Goal: Task Accomplishment & Management: Use online tool/utility

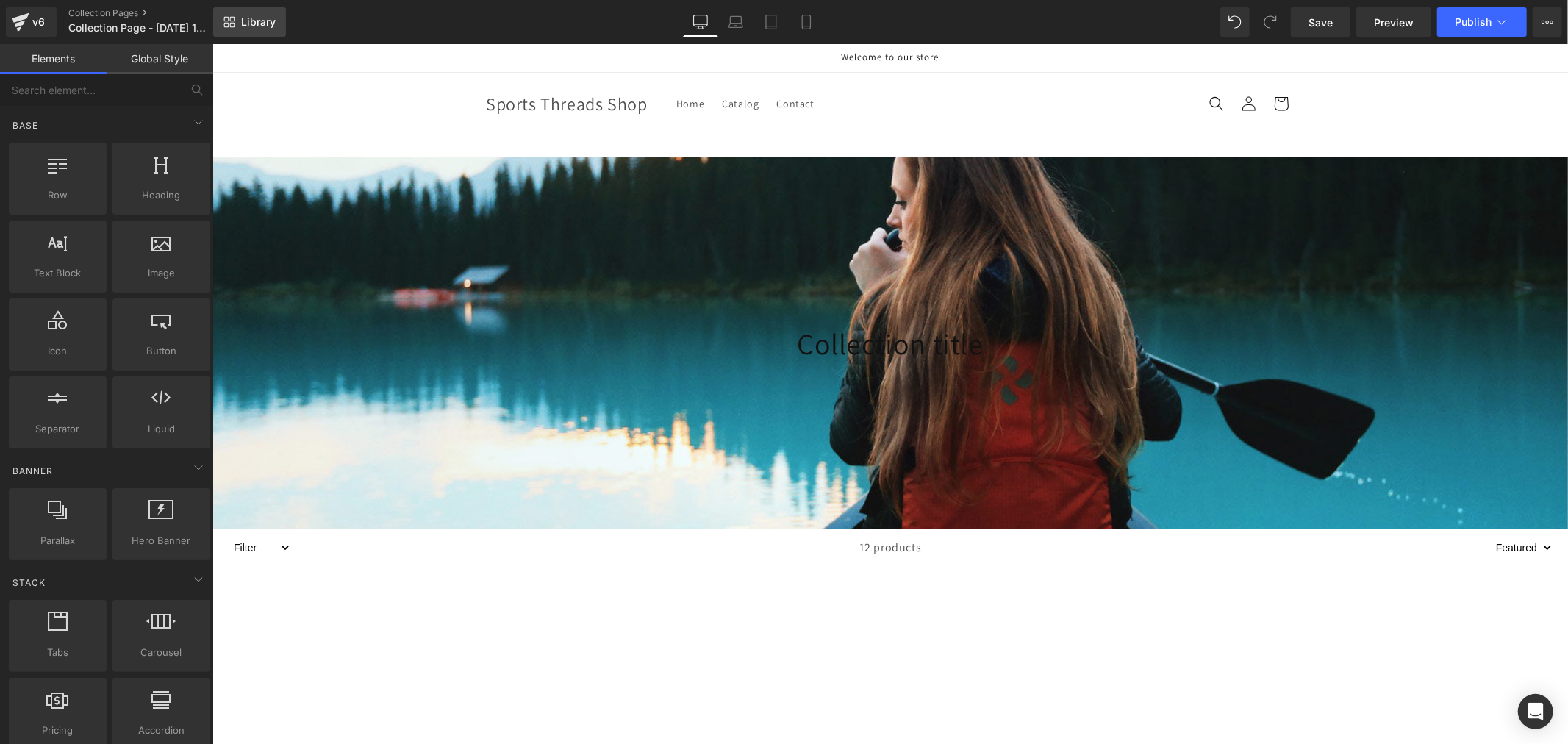
click at [251, 16] on span "Library" at bounding box center [259, 22] width 35 height 13
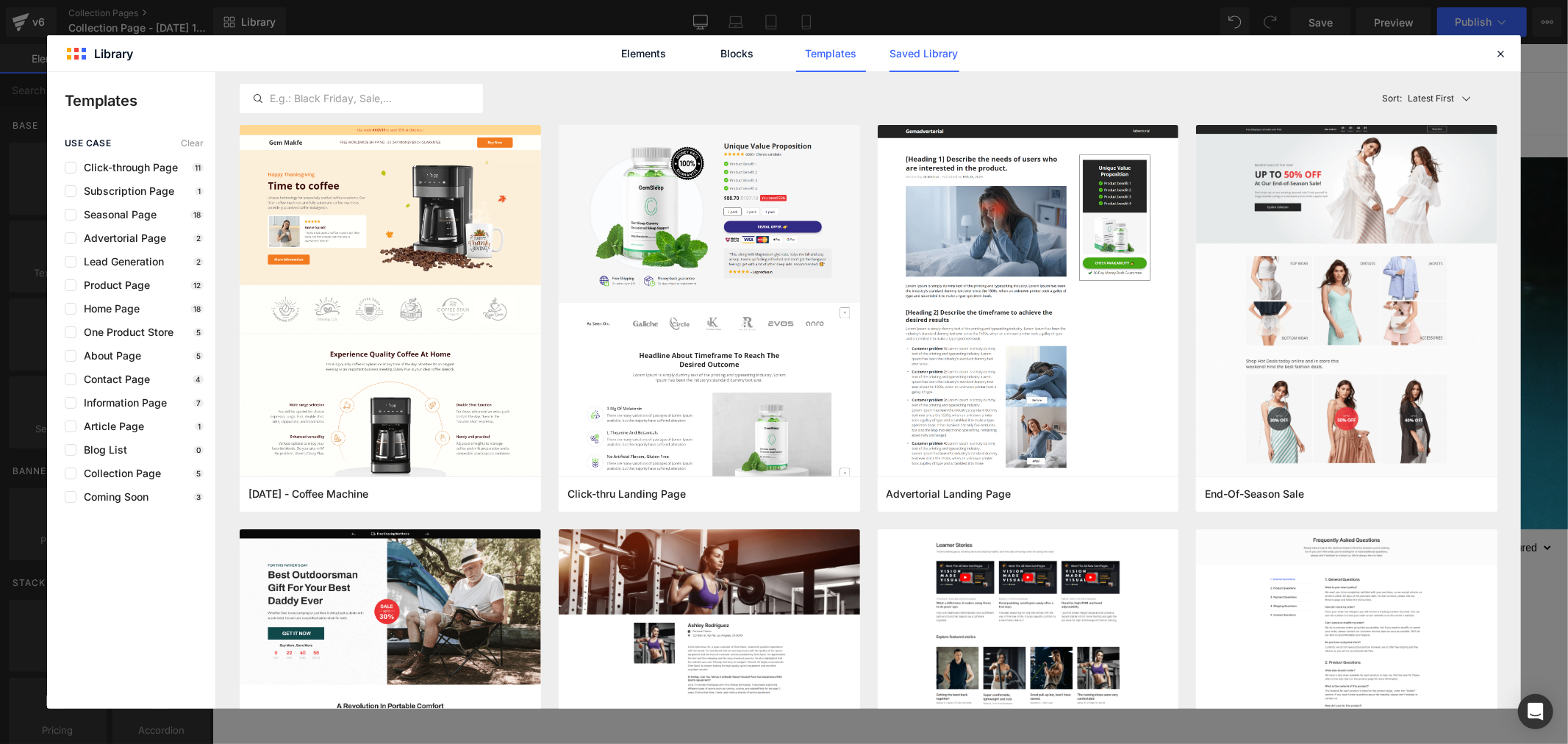
click at [914, 61] on link "Saved Library" at bounding box center [924, 54] width 70 height 37
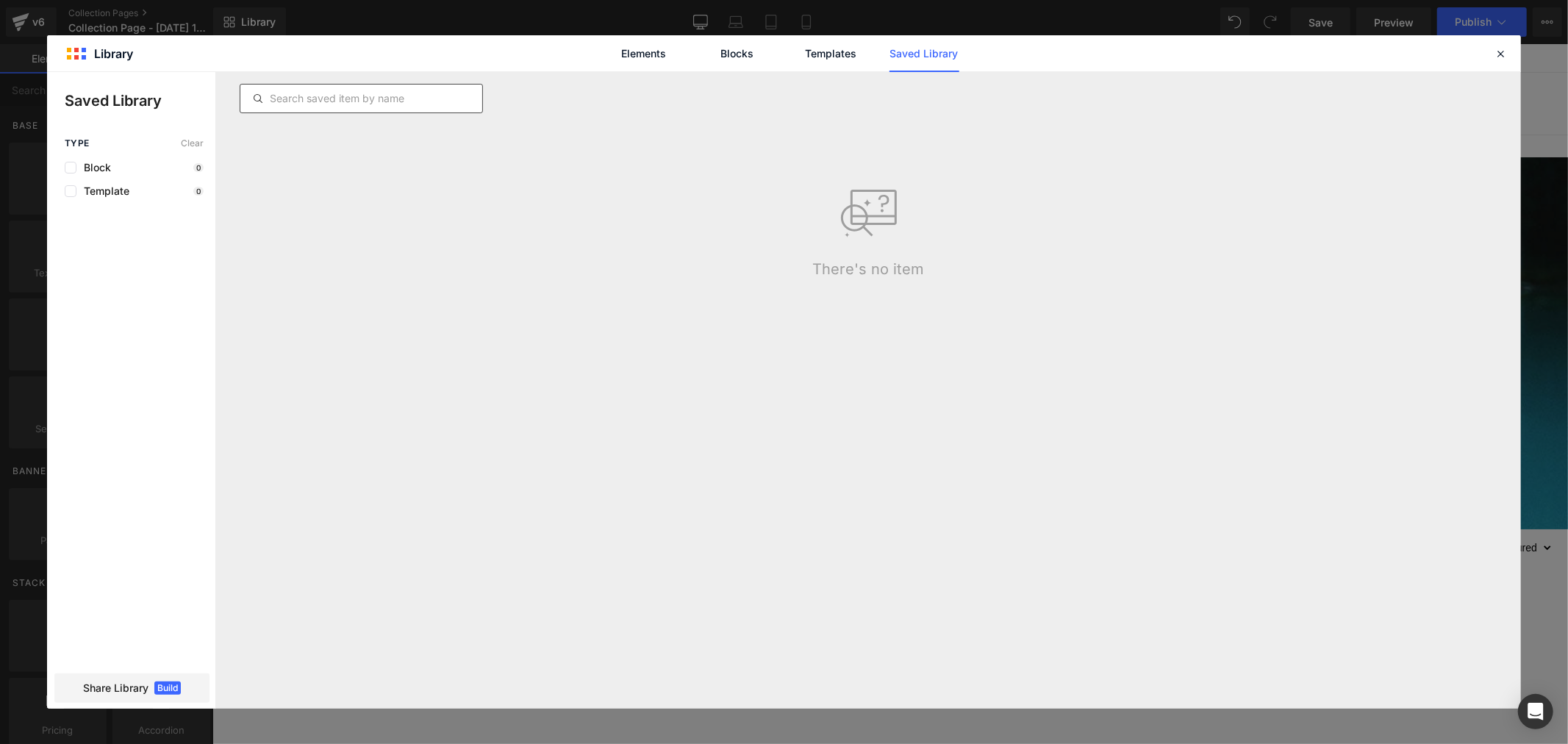
click at [410, 92] on input "text" at bounding box center [361, 98] width 242 height 17
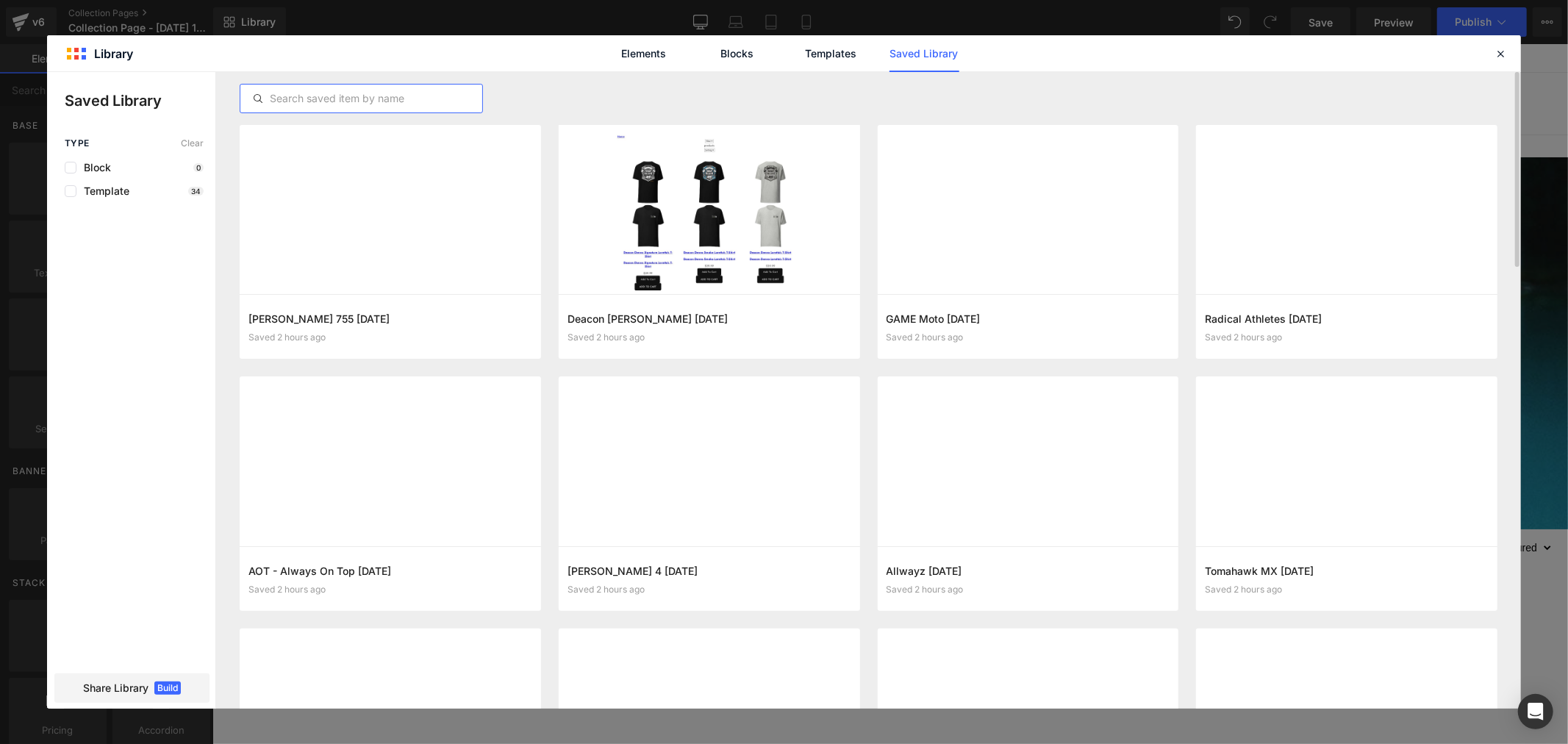
paste input "Kile Epperson"
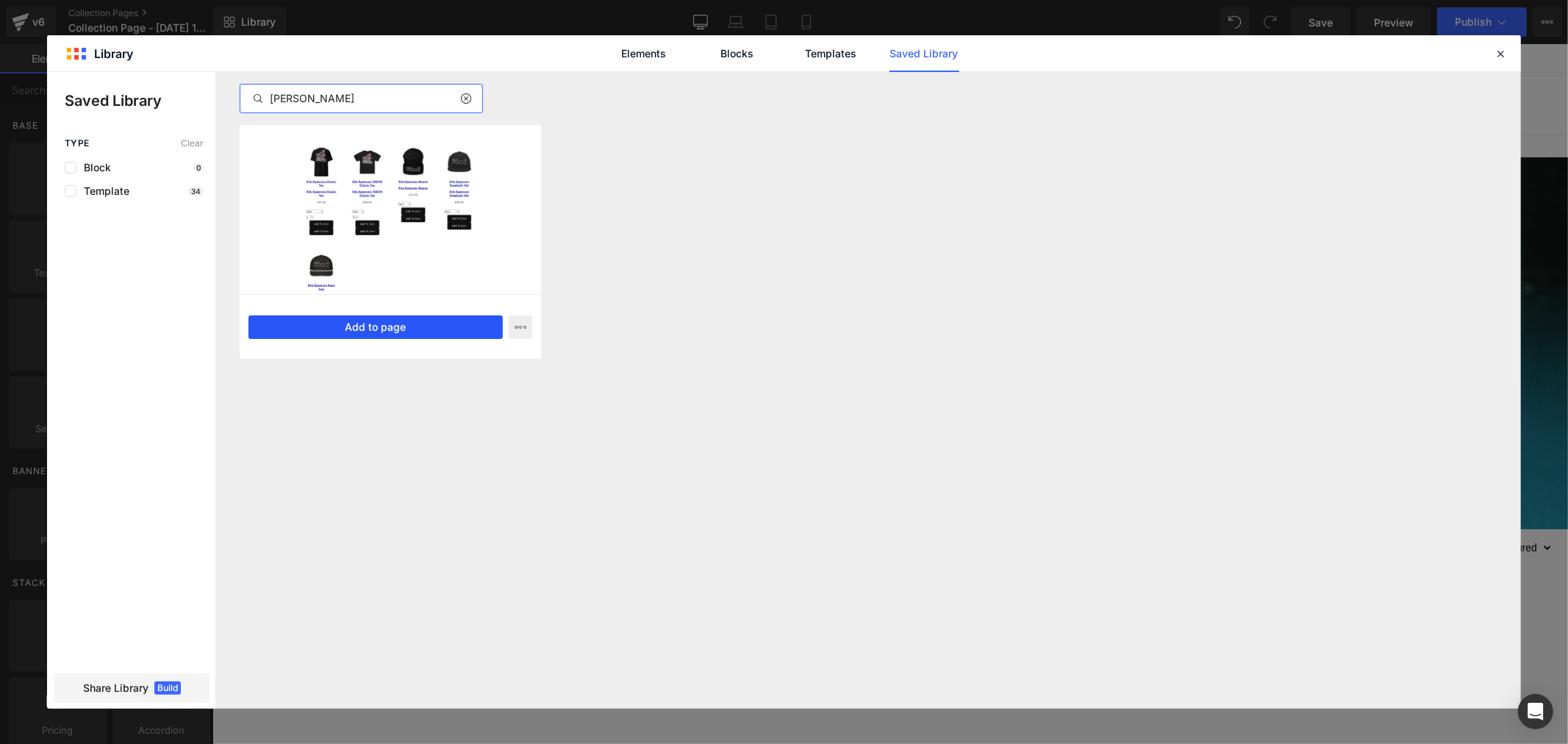
type input "Kile Epperson"
click at [437, 327] on button "Add to page" at bounding box center [376, 327] width 255 height 23
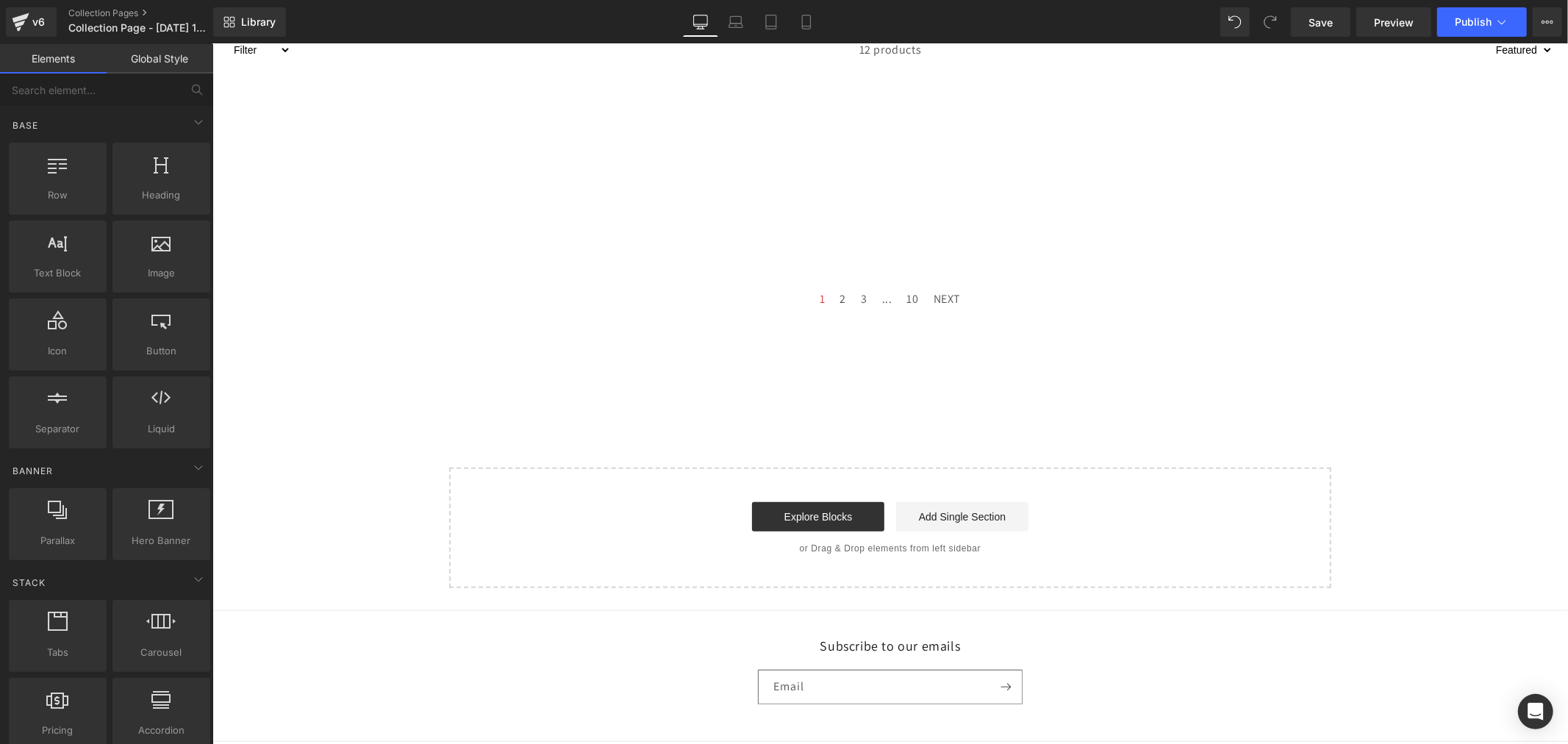
scroll to position [580, 0]
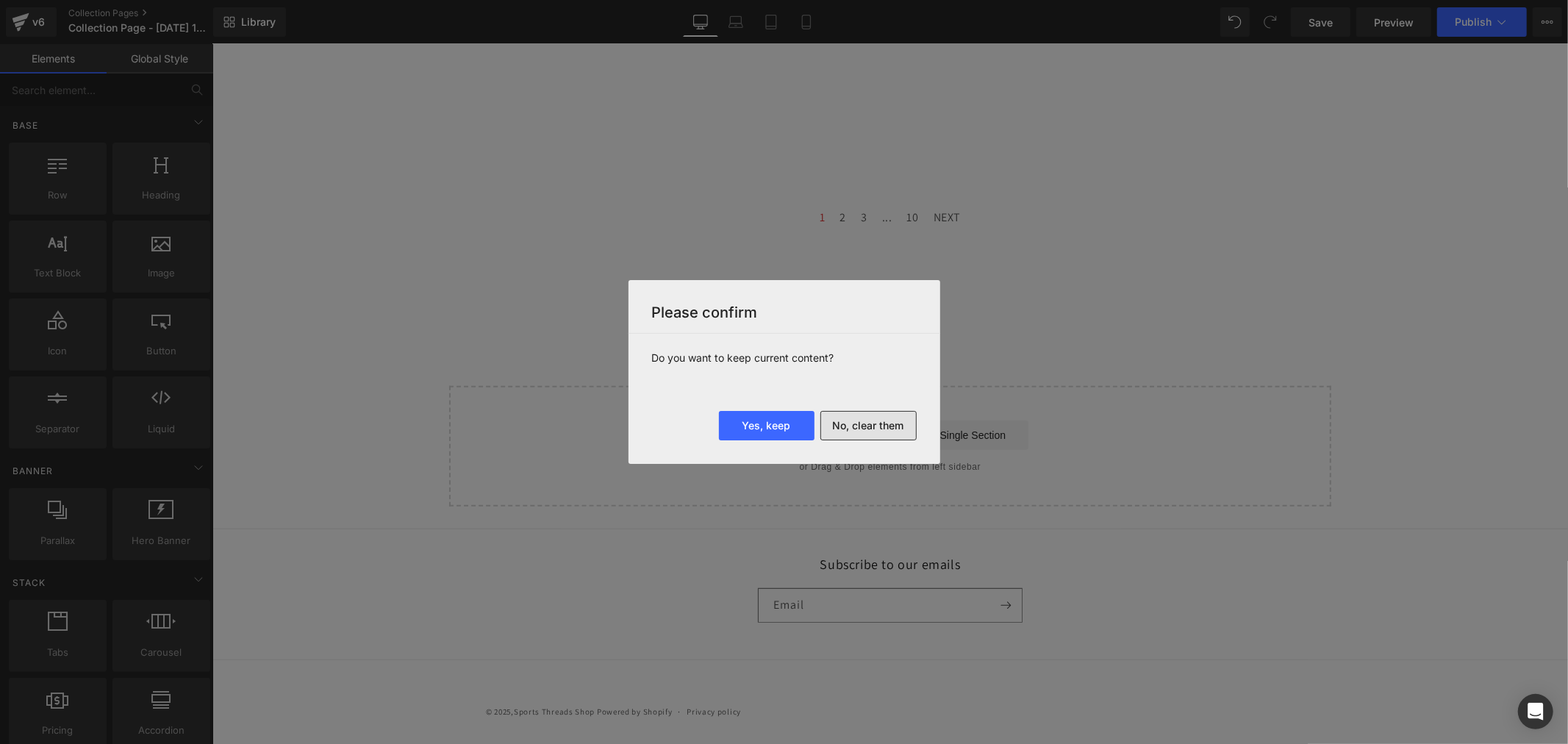
click at [887, 424] on button "No, clear them" at bounding box center [869, 426] width 96 height 30
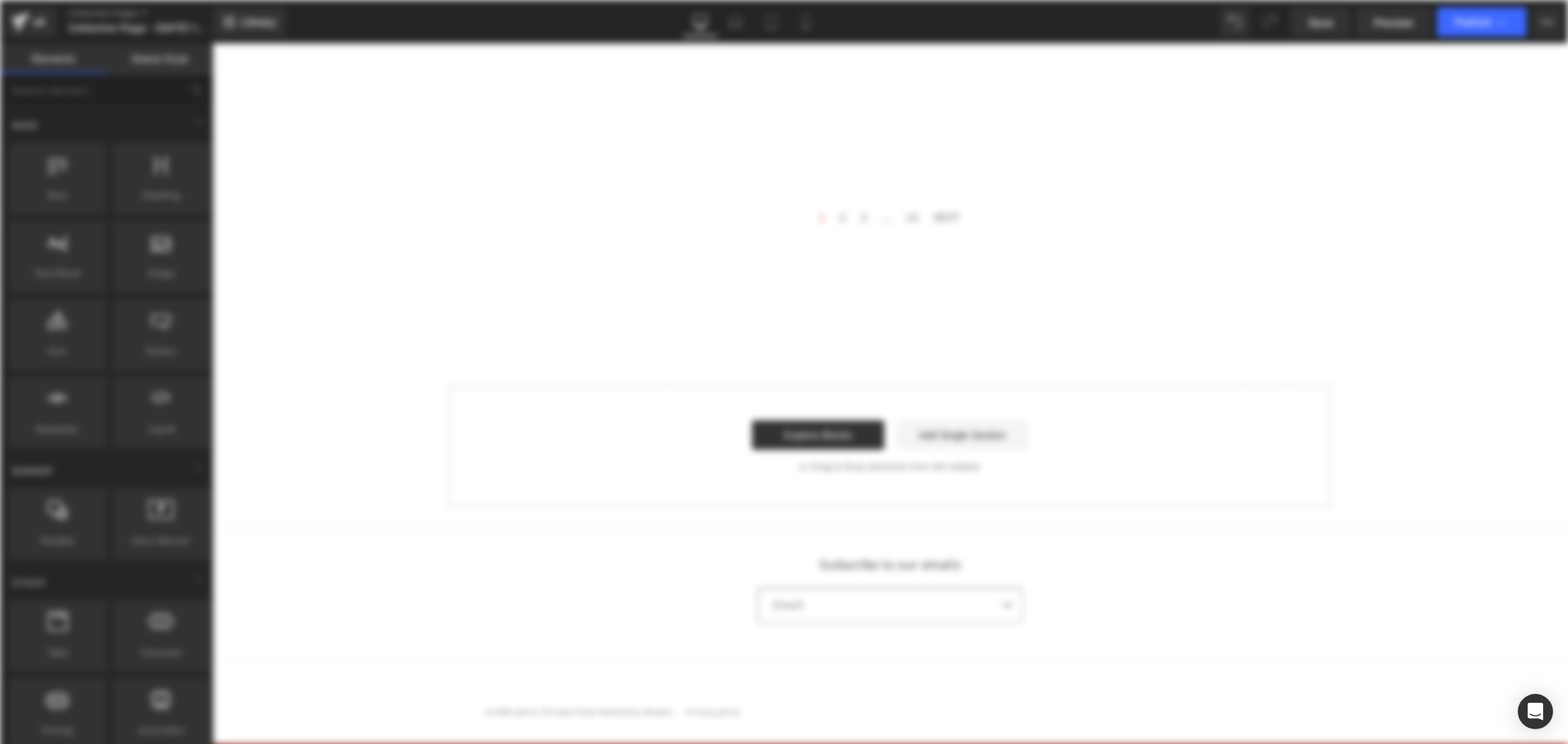
scroll to position [0, 0]
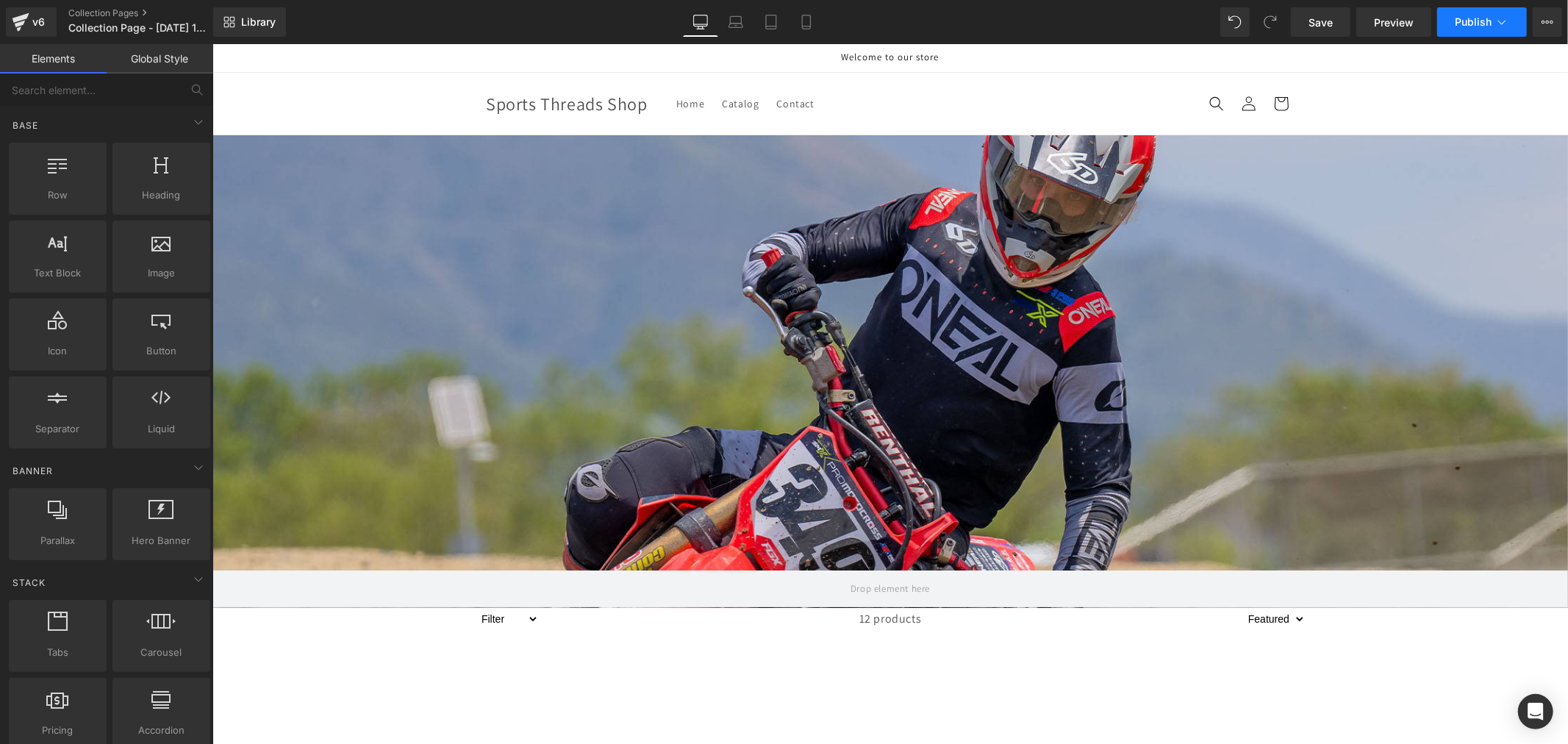
click at [1504, 24] on icon at bounding box center [1502, 21] width 14 height 14
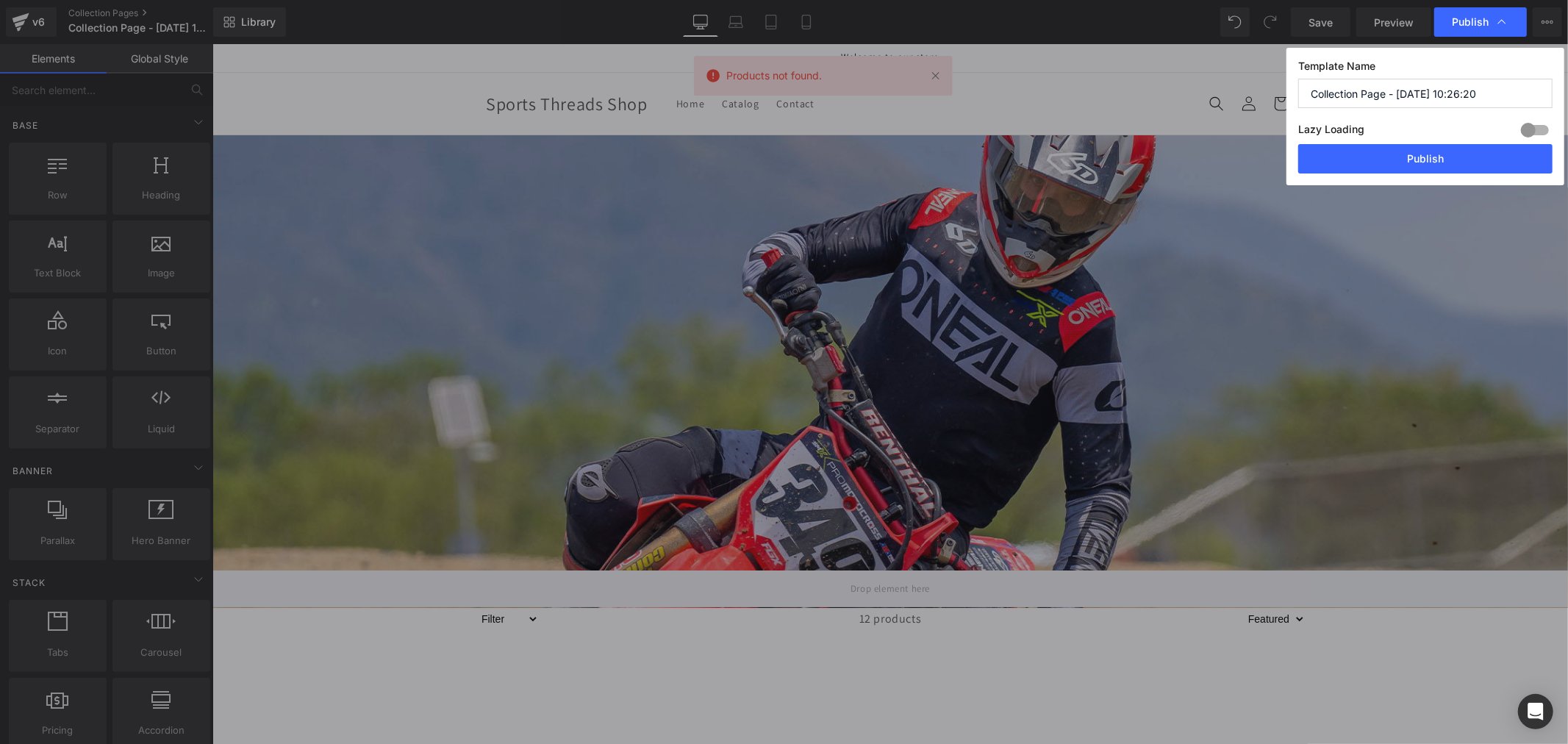
click at [1431, 96] on input "Collection Page - Aug 27, 10:26:20" at bounding box center [1426, 93] width 255 height 30
paste input "Kile Epperson"
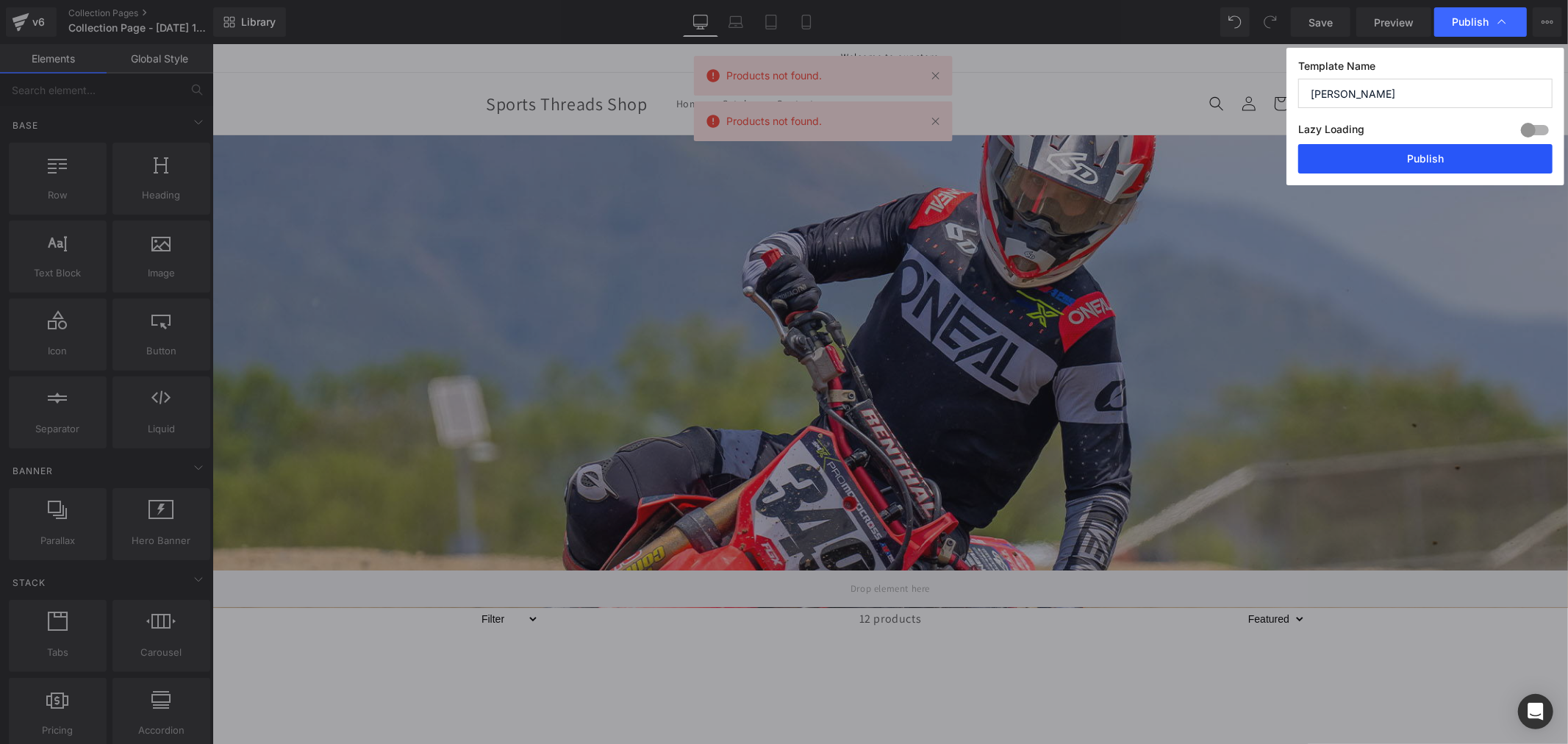
type input "Kile Epperson"
click at [1431, 166] on button "Publish" at bounding box center [1426, 159] width 255 height 30
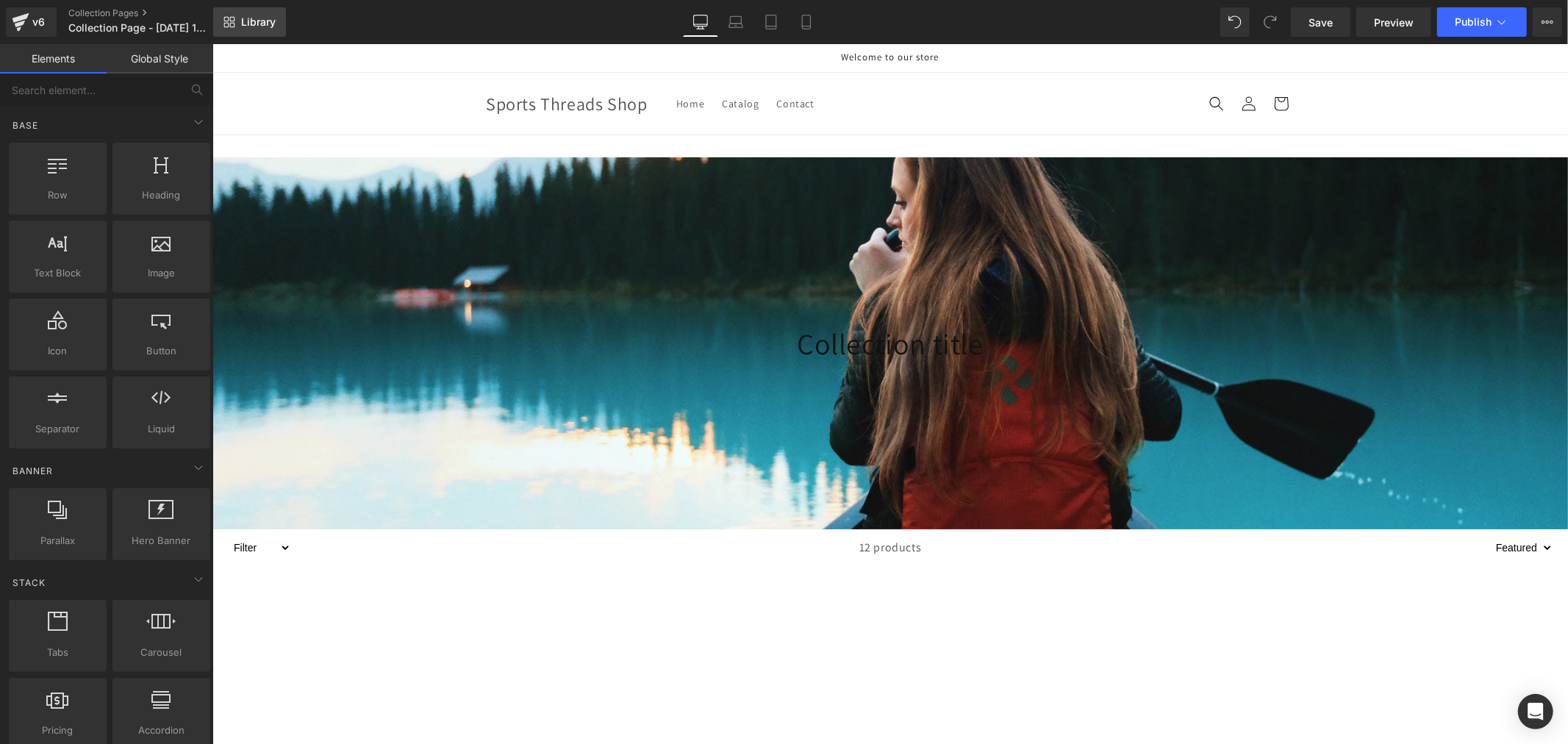
click at [252, 17] on span "Library" at bounding box center [259, 22] width 35 height 13
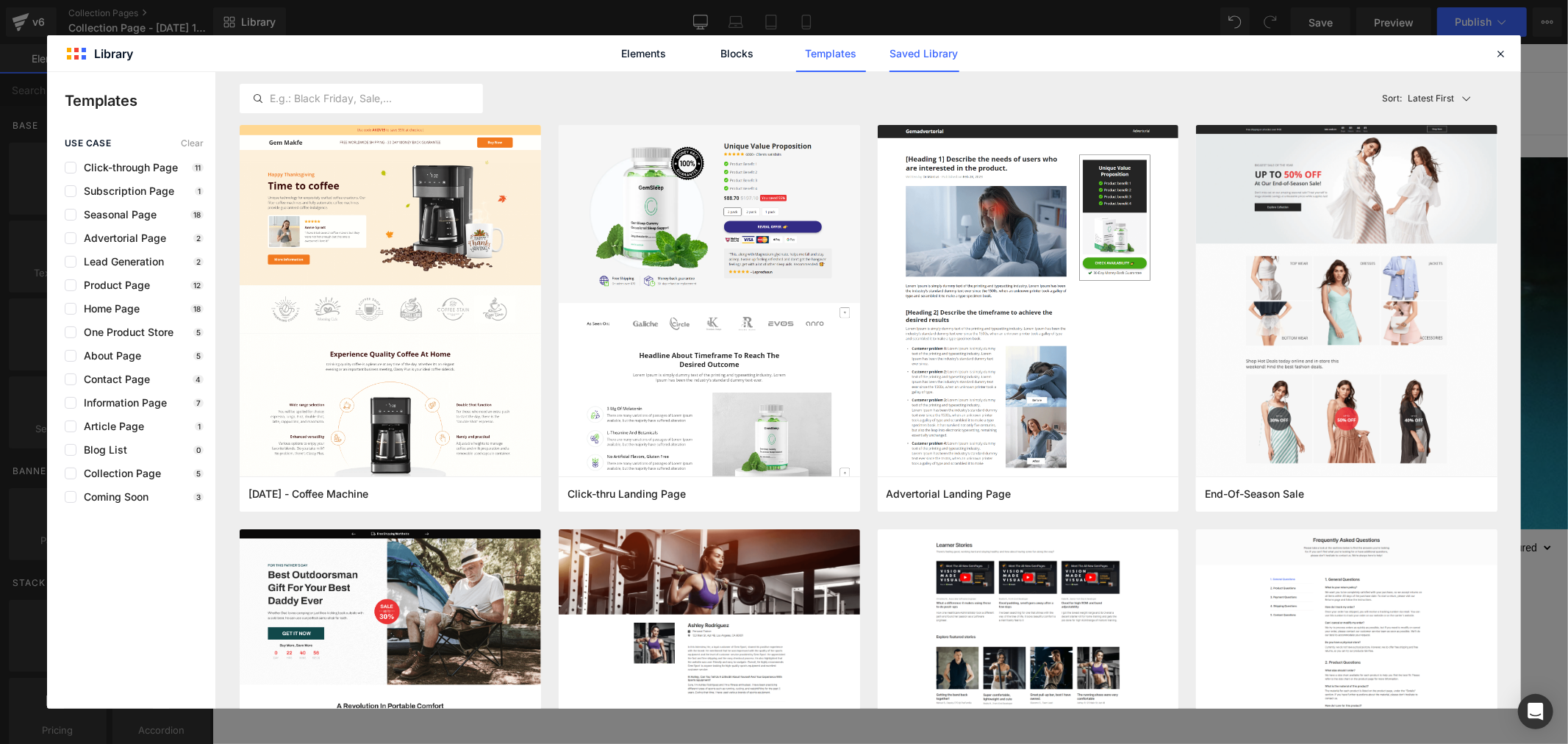
click at [934, 48] on link "Saved Library" at bounding box center [924, 54] width 70 height 37
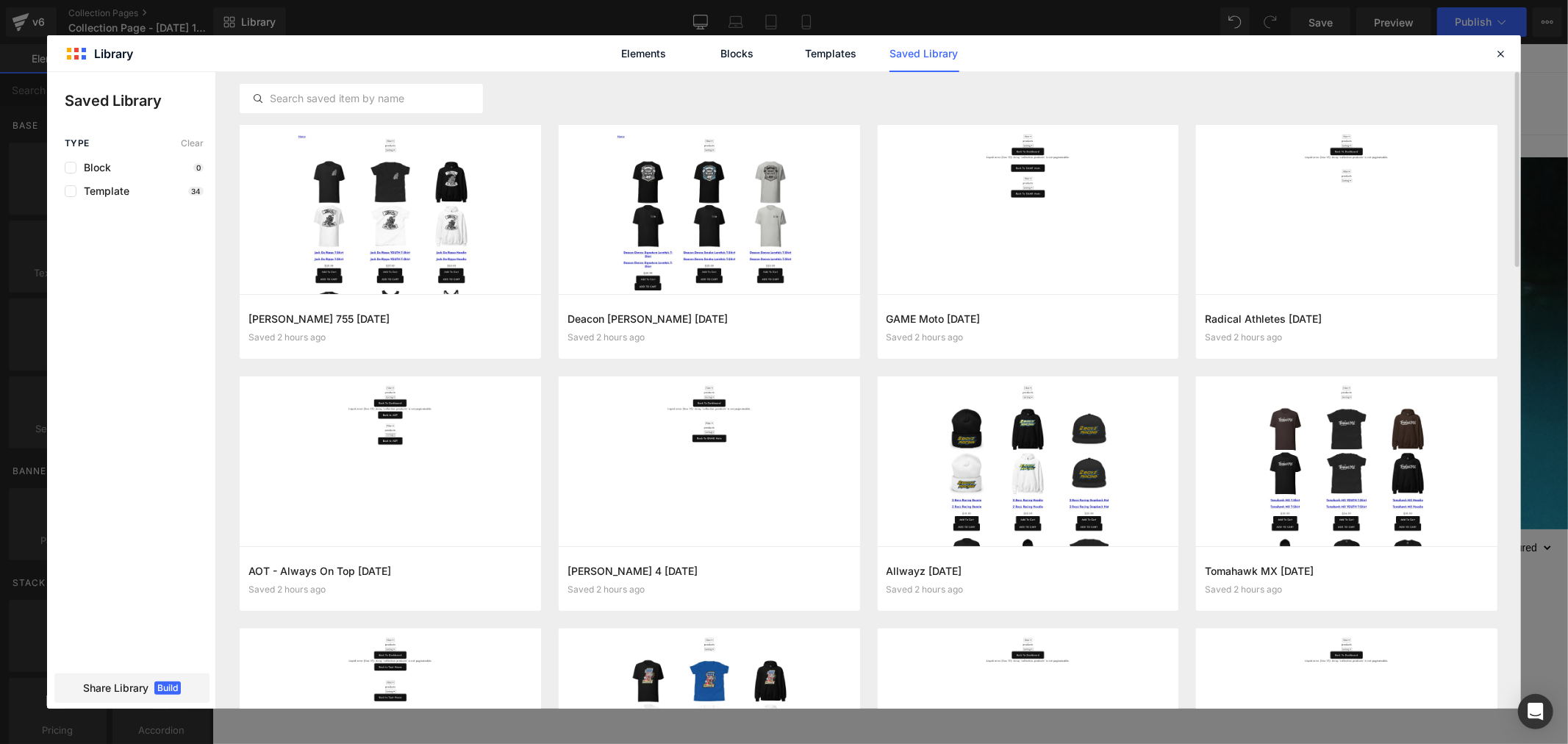
click at [427, 118] on div at bounding box center [868, 98] width 1258 height 53
click at [425, 101] on input "text" at bounding box center [361, 98] width 242 height 17
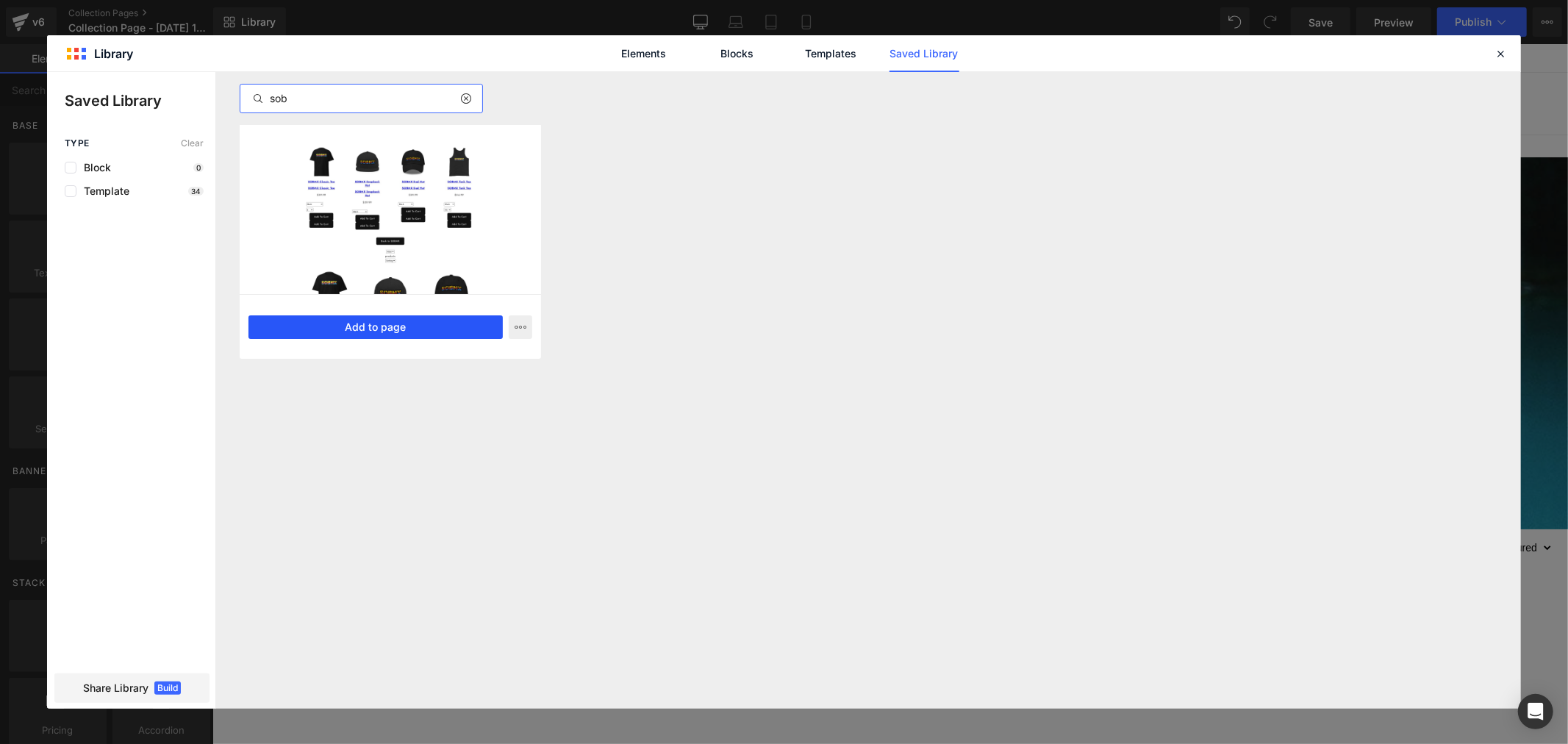
type input "sob"
drag, startPoint x: 378, startPoint y: 327, endPoint x: 178, endPoint y: 286, distance: 204.2
click at [378, 327] on button "Add to page" at bounding box center [376, 327] width 255 height 23
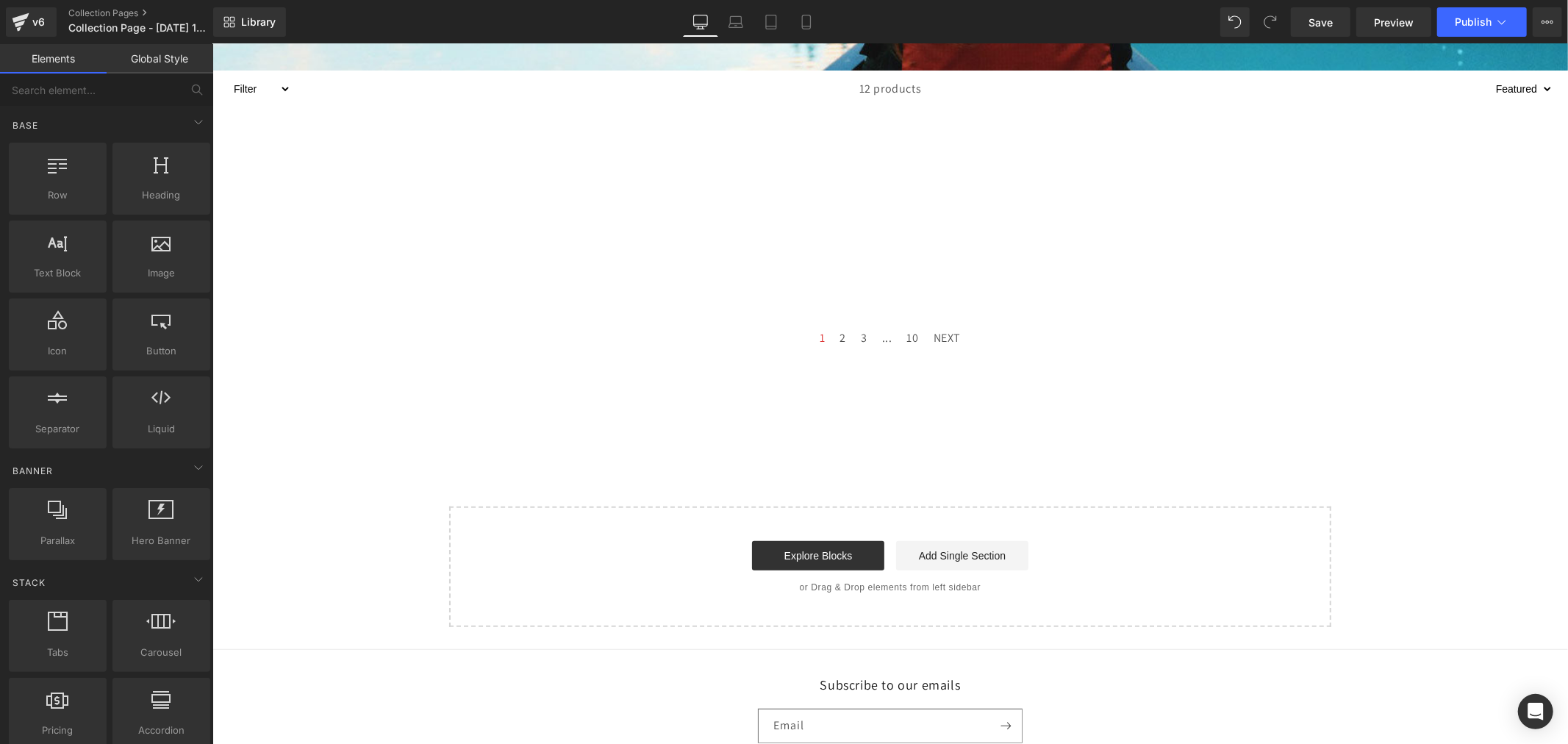
scroll to position [580, 0]
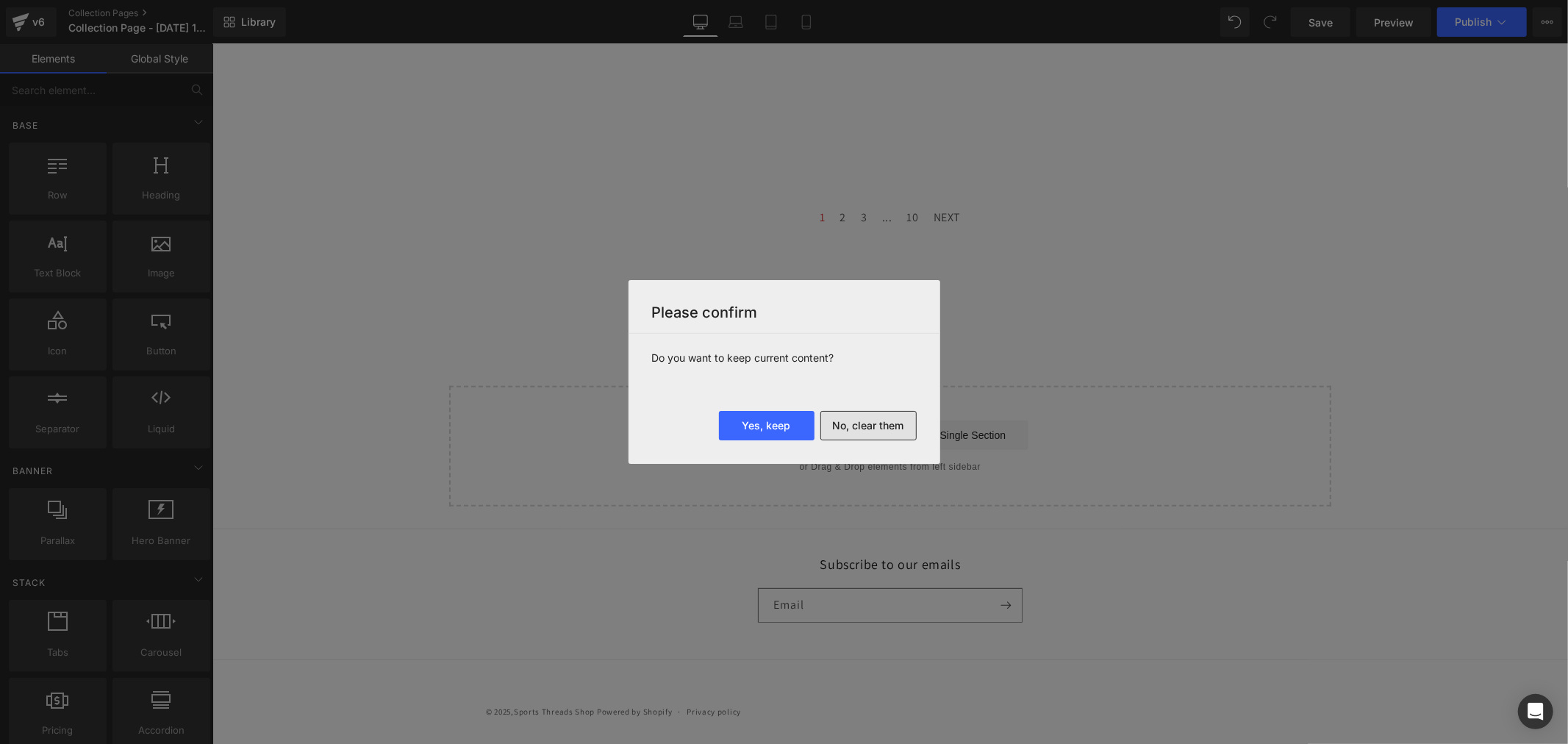
click at [863, 415] on button "No, clear them" at bounding box center [869, 426] width 96 height 30
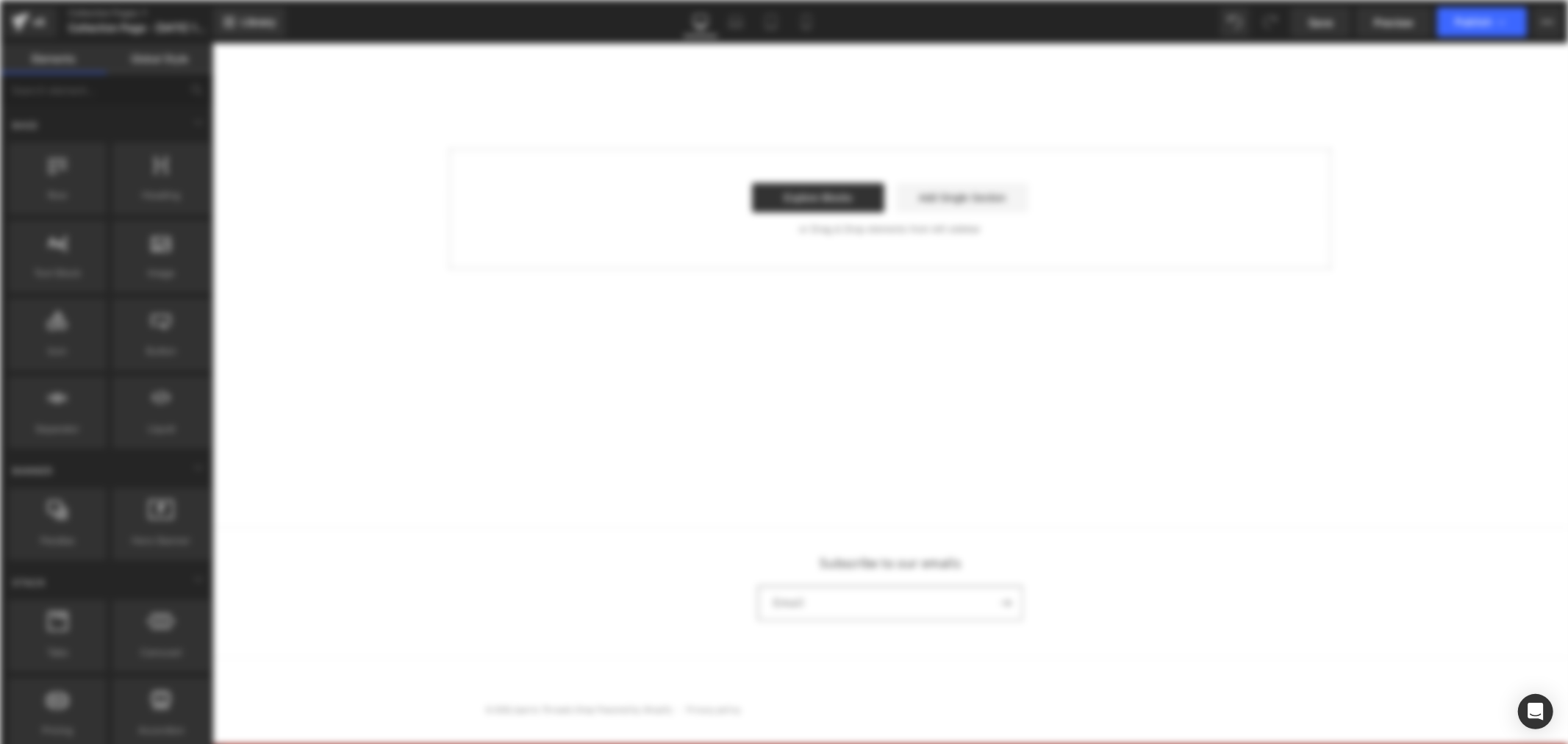
scroll to position [0, 0]
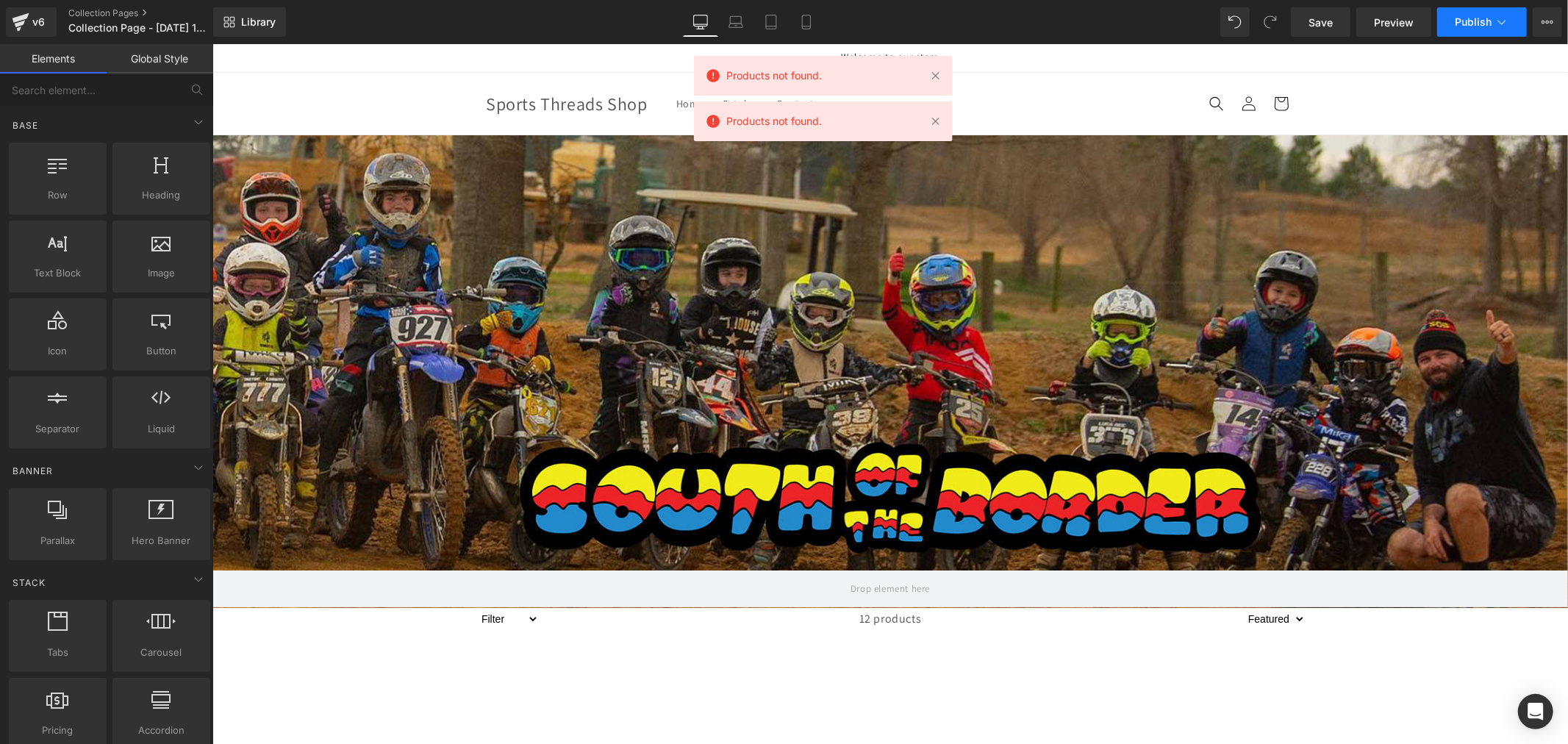
click at [1499, 23] on icon at bounding box center [1502, 21] width 14 height 14
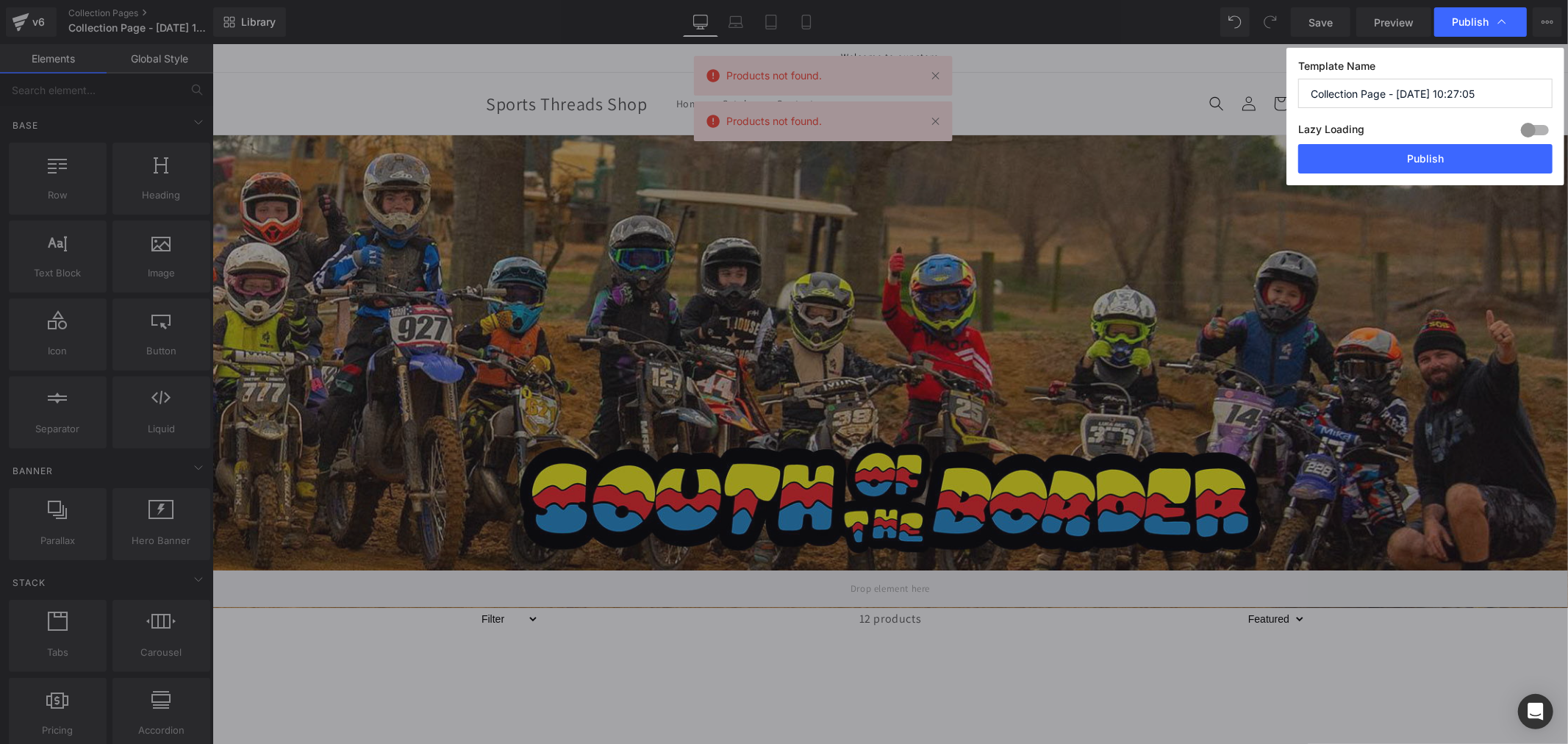
click at [1403, 90] on input "Collection Page - [DATE] 10:27:05" at bounding box center [1426, 93] width 255 height 30
paste input "SOBMX"
type input "SOBMX"
click at [1415, 167] on button "Publish" at bounding box center [1426, 159] width 255 height 30
